Goal: Task Accomplishment & Management: Use online tool/utility

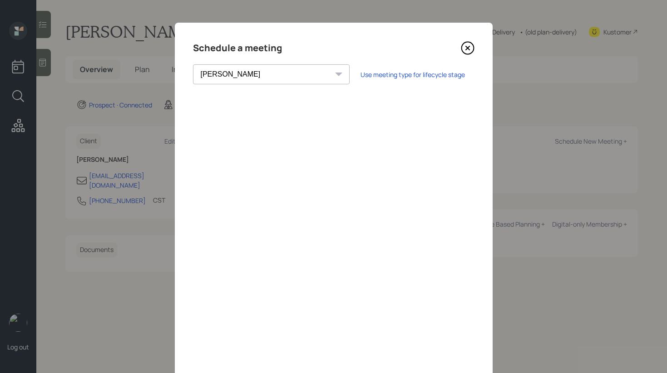
click at [243, 76] on select "[PERSON_NAME] [PERSON_NAME] [PERSON_NAME] [PERSON_NAME] [PERSON_NAME] [PERSON_N…" at bounding box center [271, 74] width 157 height 20
select select "ade3b313-576a-42c5-b346-1eb294908ae6"
click at [193, 64] on select "[PERSON_NAME] [PERSON_NAME] [PERSON_NAME] [PERSON_NAME] [PERSON_NAME] [PERSON_N…" at bounding box center [271, 74] width 157 height 20
click at [466, 44] on icon at bounding box center [468, 48] width 14 height 14
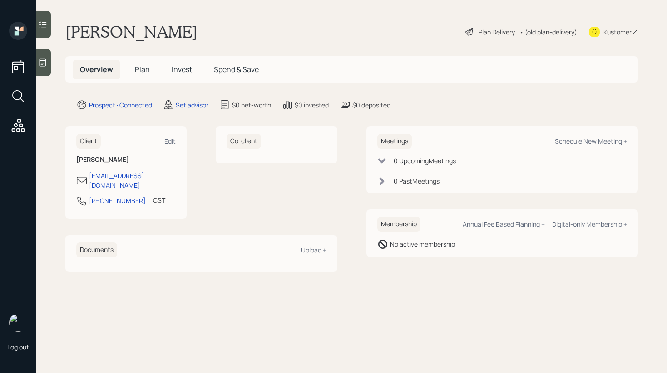
click at [44, 69] on div at bounding box center [43, 62] width 15 height 27
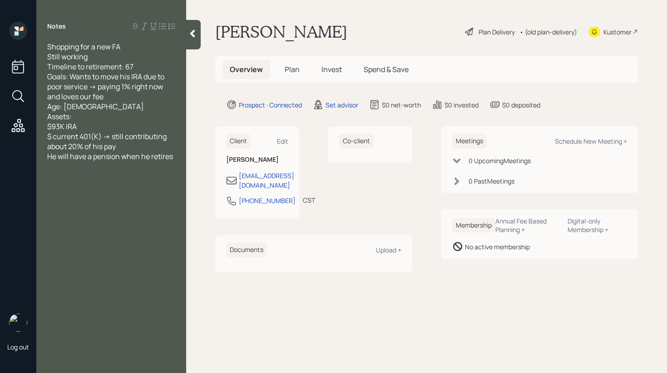
click at [197, 42] on div at bounding box center [193, 34] width 15 height 29
